Goal: Task Accomplishment & Management: Use online tool/utility

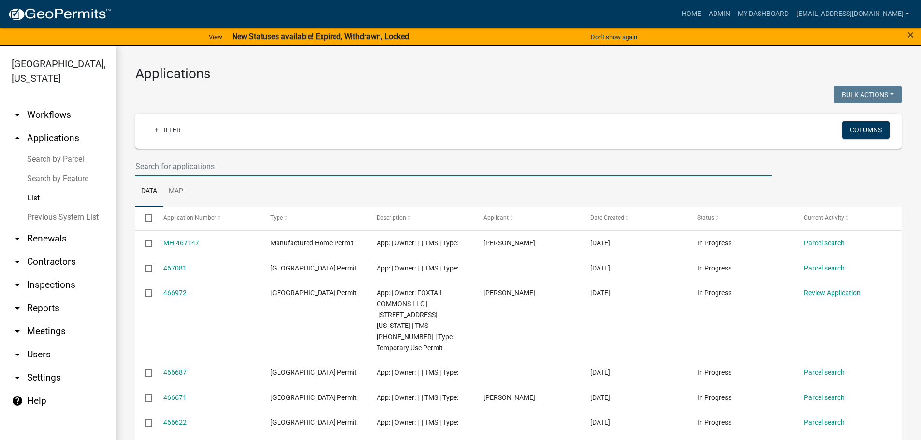
click at [234, 167] on input "text" at bounding box center [453, 167] width 636 height 20
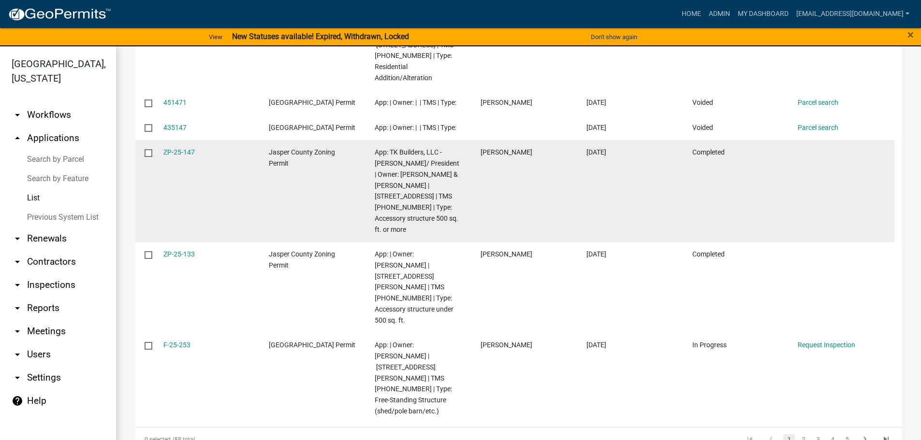
scroll to position [387, 0]
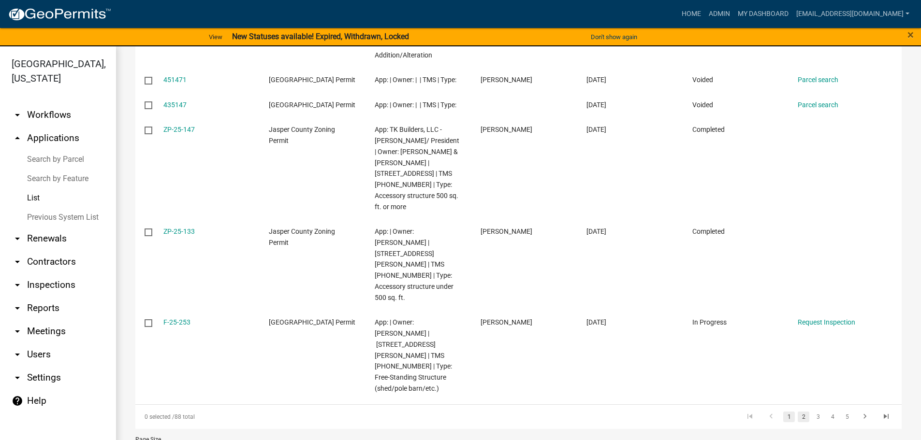
type input "147"
click at [797, 412] on link "2" at bounding box center [803, 417] width 12 height 11
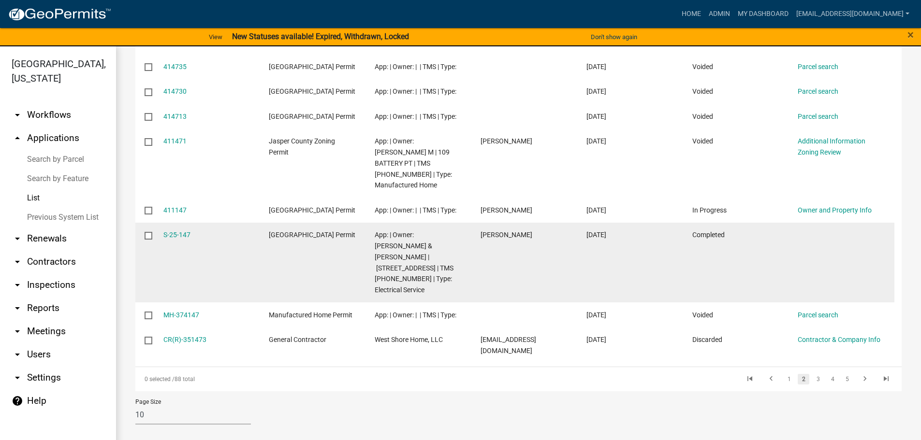
scroll to position [292, 0]
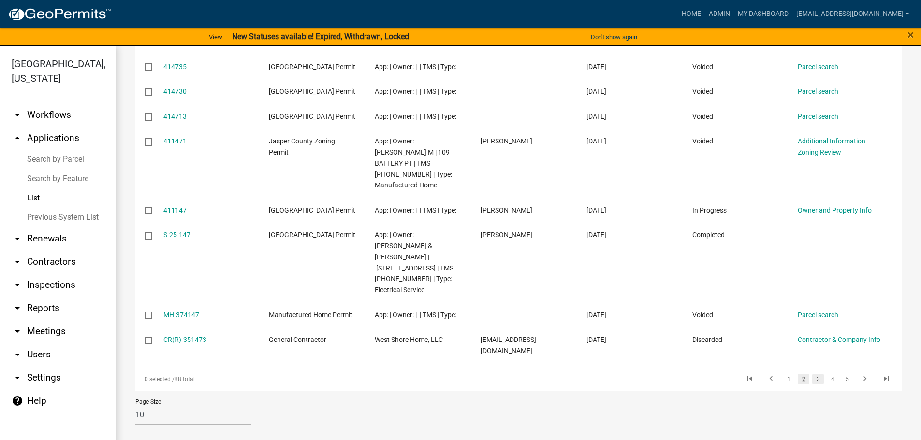
click at [816, 381] on link "3" at bounding box center [818, 379] width 12 height 11
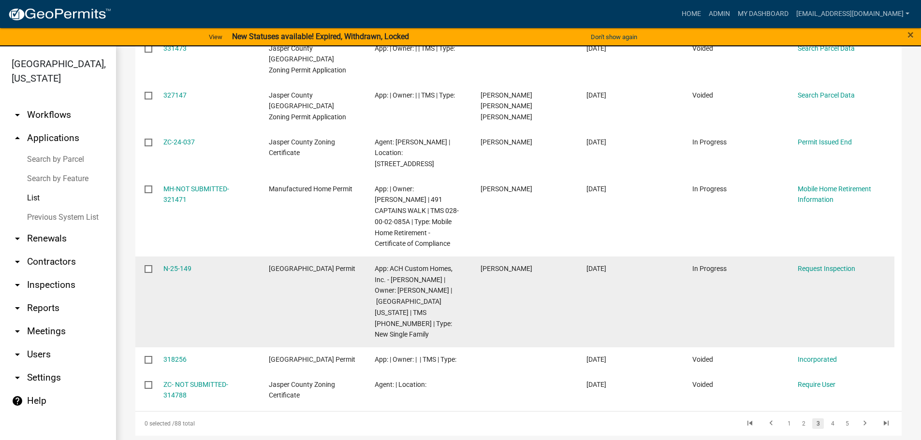
scroll to position [358, 0]
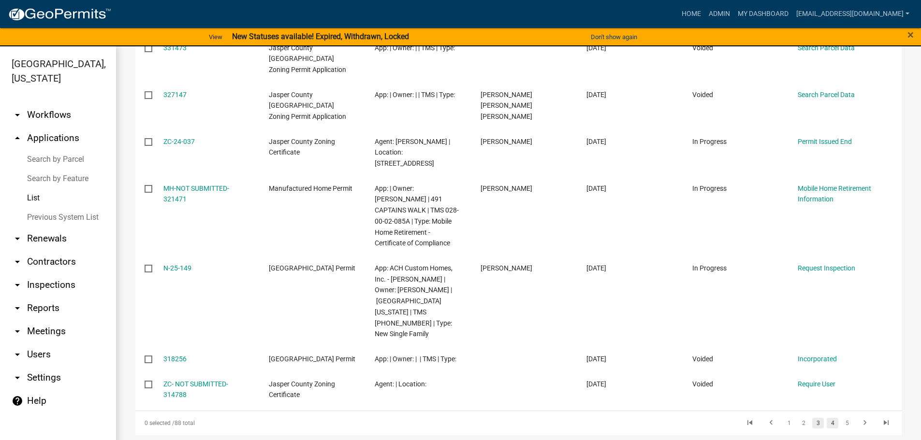
click at [826, 418] on link "4" at bounding box center [832, 423] width 12 height 11
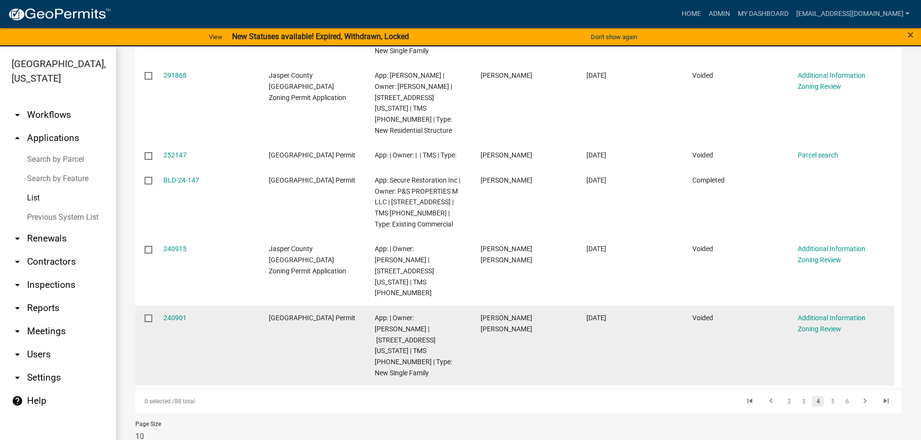
scroll to position [413, 0]
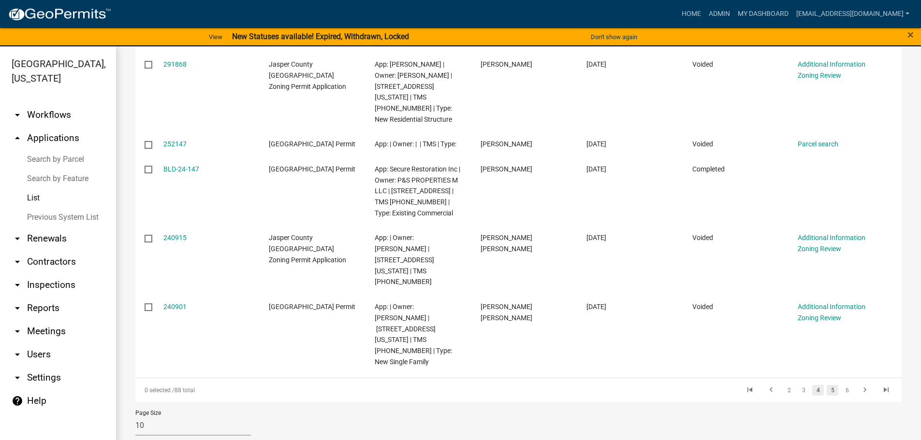
click at [827, 385] on link "5" at bounding box center [832, 390] width 12 height 11
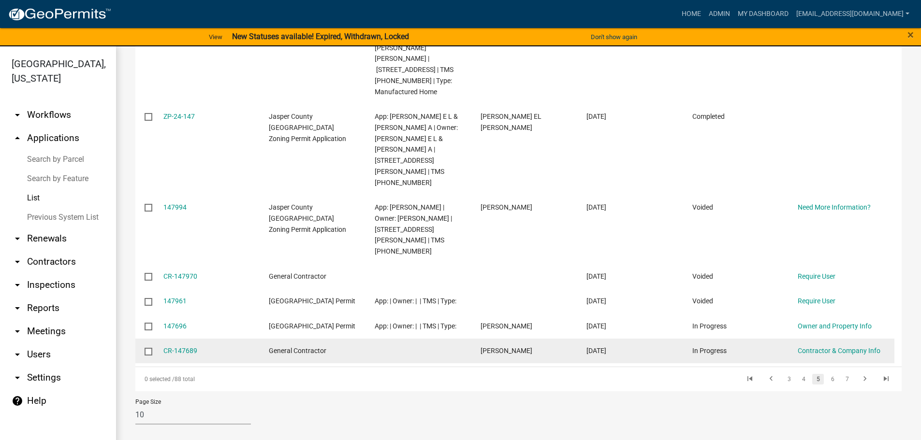
scroll to position [402, 0]
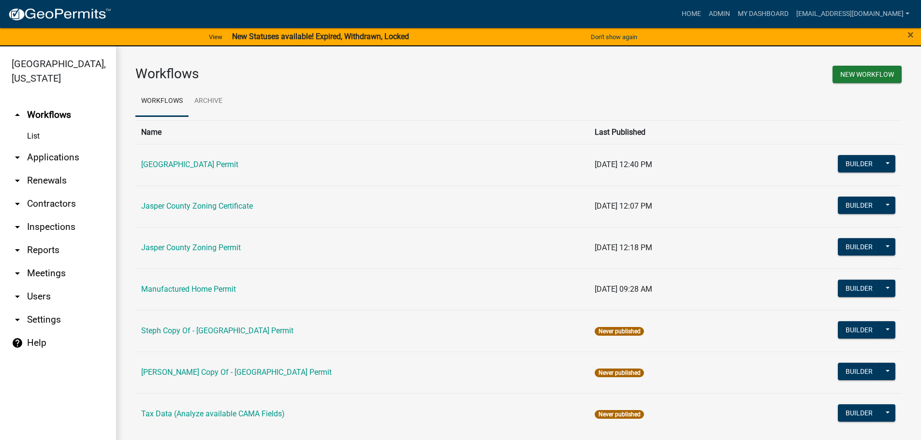
click at [47, 159] on link "arrow_drop_down Applications" at bounding box center [58, 157] width 116 height 23
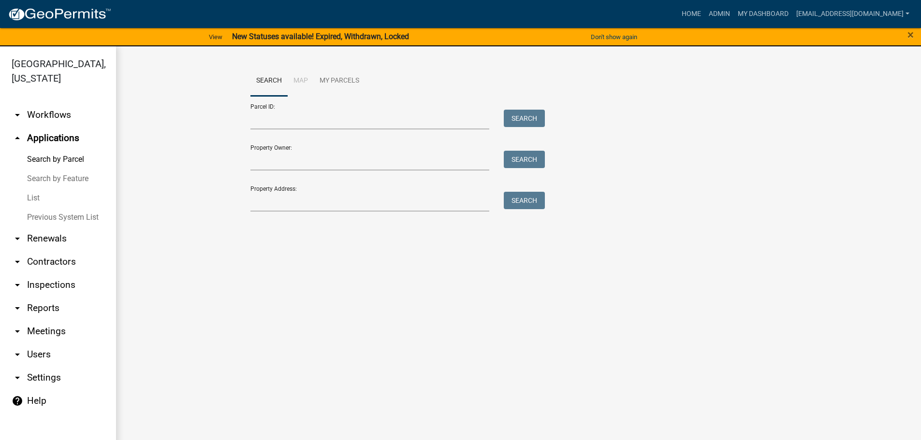
click at [37, 195] on link "List" at bounding box center [58, 197] width 116 height 19
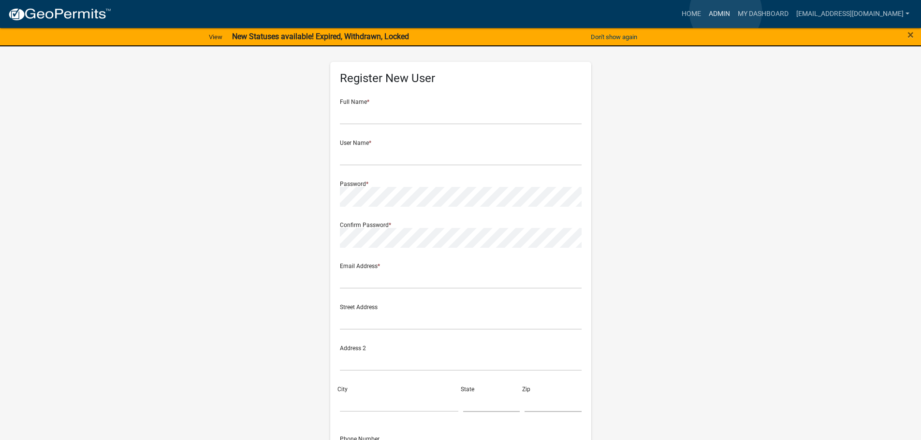
click at [725, 12] on link "Admin" at bounding box center [719, 14] width 29 height 18
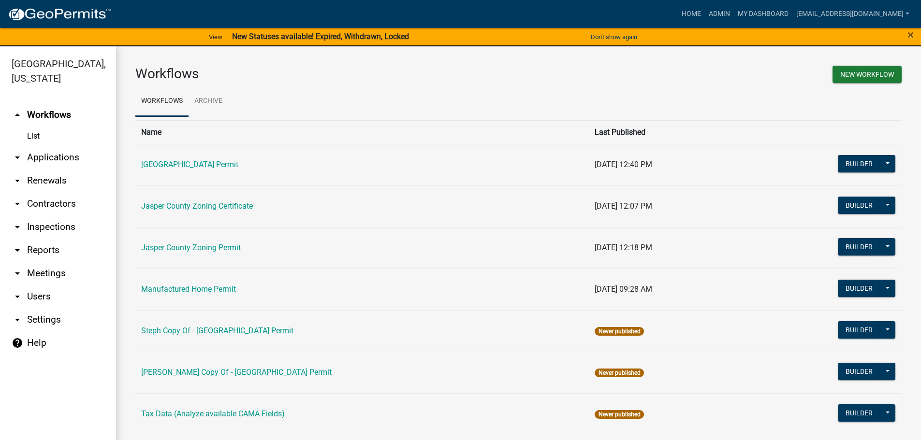
click at [30, 138] on link "List" at bounding box center [58, 136] width 116 height 19
click at [30, 155] on link "arrow_drop_down Applications" at bounding box center [58, 157] width 116 height 23
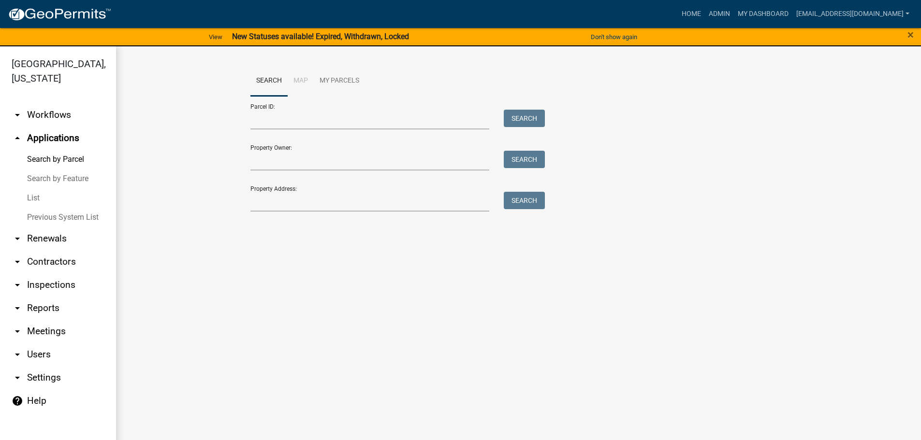
click at [31, 196] on link "List" at bounding box center [58, 197] width 116 height 19
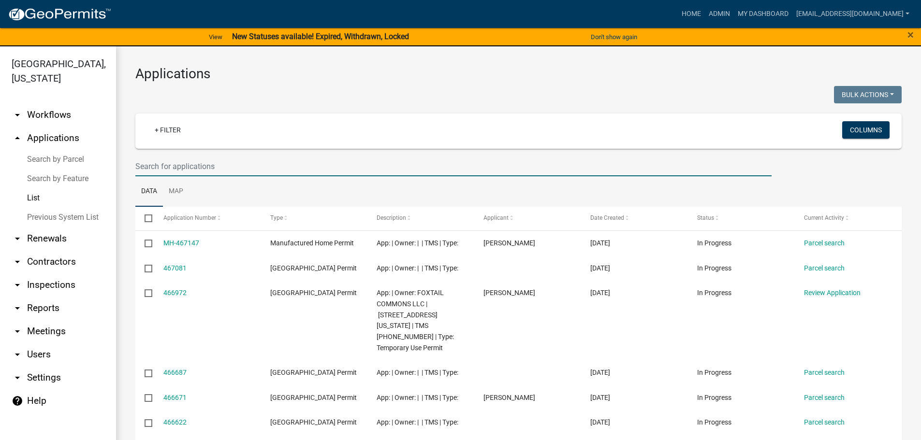
click at [261, 165] on input "text" at bounding box center [453, 167] width 636 height 20
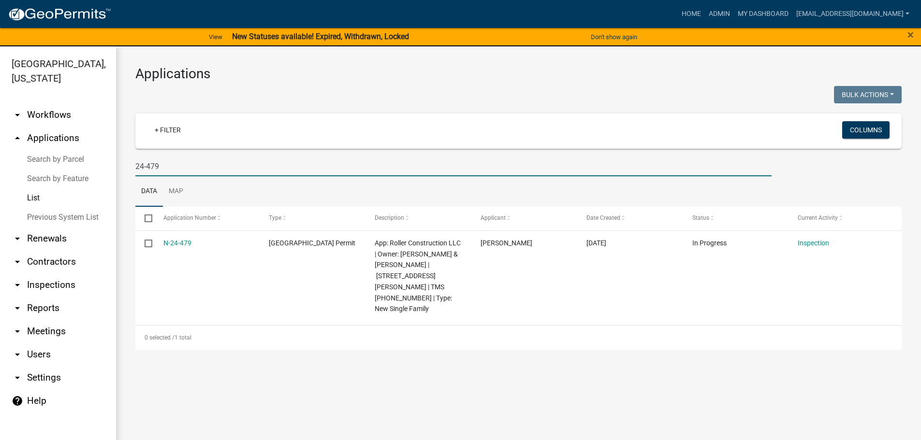
click at [246, 165] on input "24-479" at bounding box center [453, 167] width 636 height 20
type input "2"
